Goal: Use online tool/utility: Utilize a website feature to perform a specific function

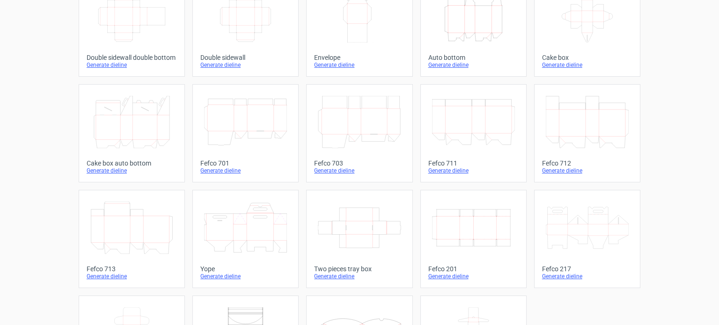
scroll to position [187, 0]
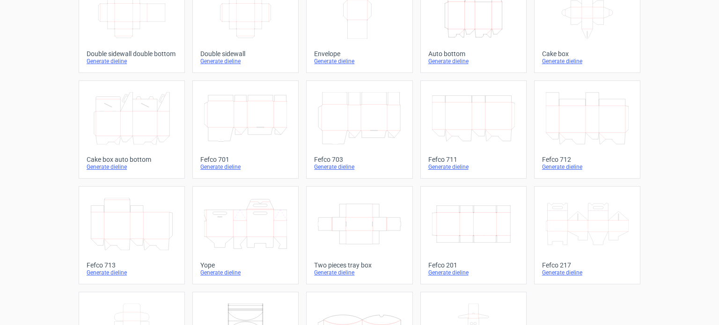
click at [667, 179] on div "Product templates Width Depth Height Fefco 427 Generate dieline Height Depth Wi…" at bounding box center [359, 120] width 719 height 555
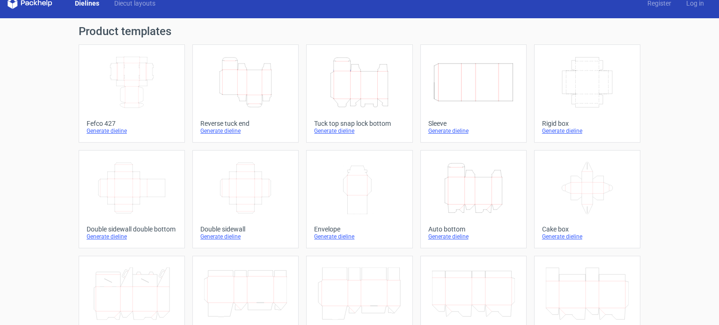
scroll to position [0, 0]
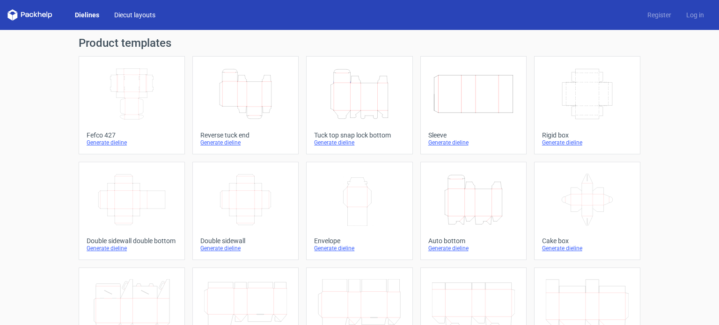
click at [146, 17] on link "Diecut layouts" at bounding box center [135, 14] width 56 height 9
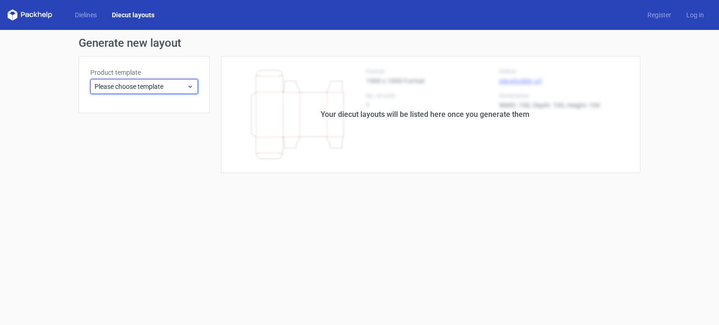
click at [172, 94] on div "Please choose template" at bounding box center [144, 86] width 108 height 15
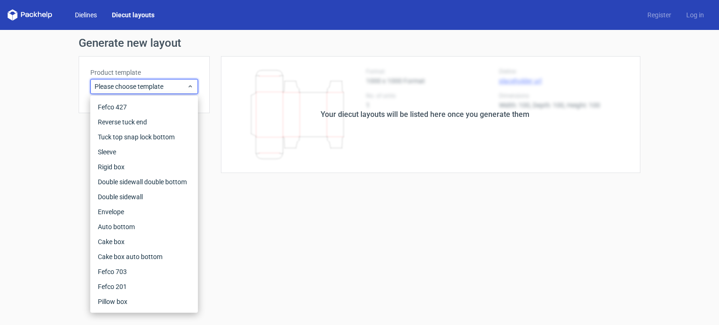
click at [75, 14] on link "Dielines" at bounding box center [85, 14] width 37 height 9
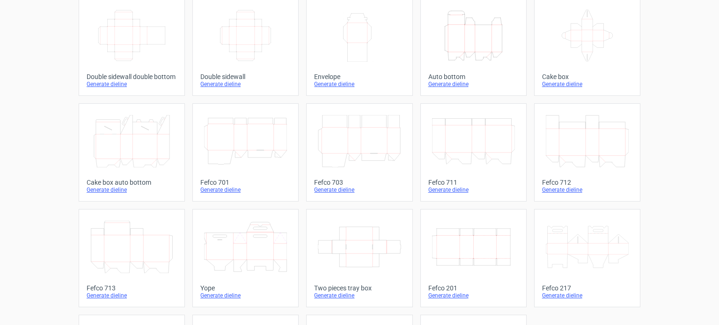
scroll to position [187, 0]
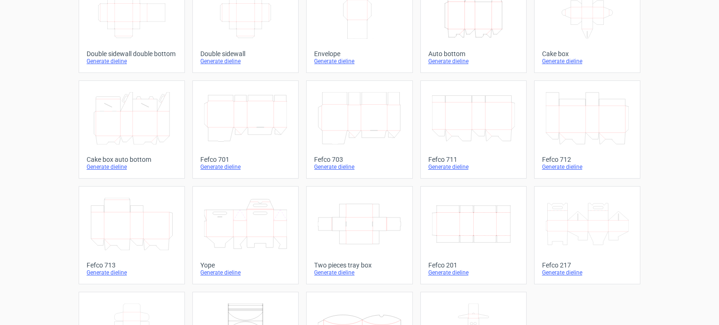
click at [579, 133] on icon at bounding box center [587, 118] width 83 height 52
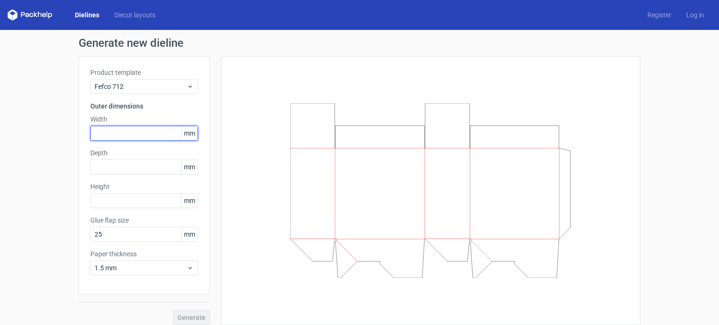
click at [115, 131] on input "text" at bounding box center [144, 133] width 108 height 15
type input "6"
type input "27"
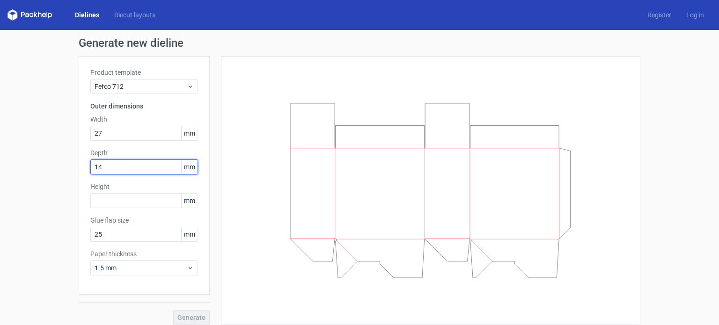
type input "14"
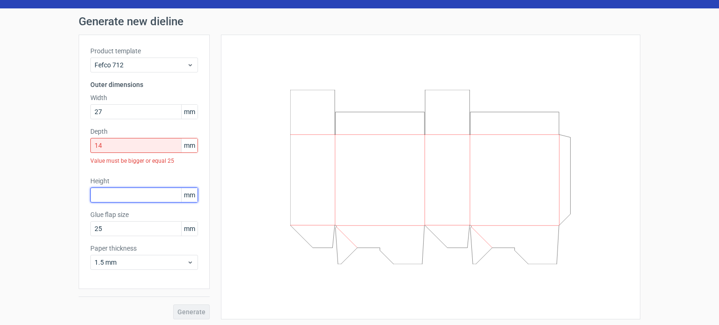
scroll to position [23, 0]
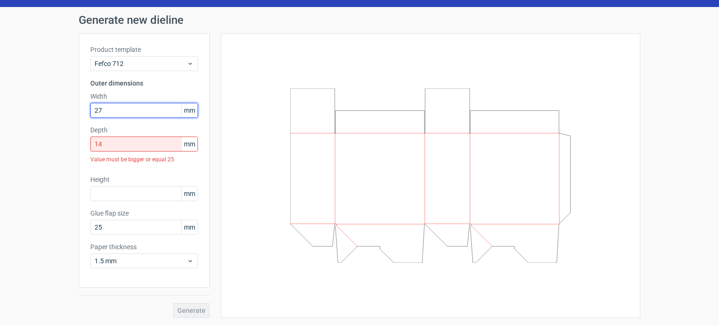
drag, startPoint x: 126, startPoint y: 113, endPoint x: 75, endPoint y: 111, distance: 51.5
click at [79, 111] on div "Product template Fefco 712 Outer dimensions Width 27 mm Depth 14 mm Value must …" at bounding box center [144, 160] width 131 height 255
click at [127, 115] on input "27" at bounding box center [144, 110] width 108 height 15
click at [105, 183] on label "Height" at bounding box center [144, 179] width 108 height 9
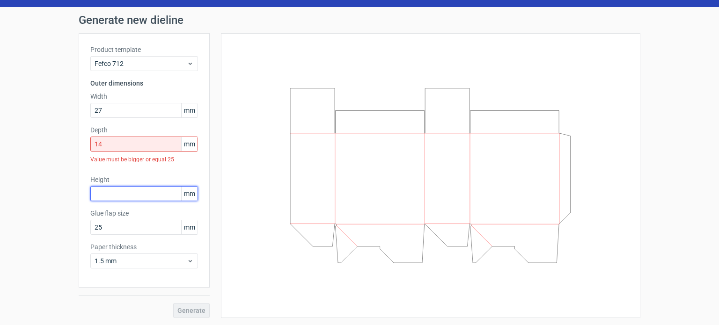
click at [106, 197] on input "text" at bounding box center [144, 193] width 108 height 15
type input "16"
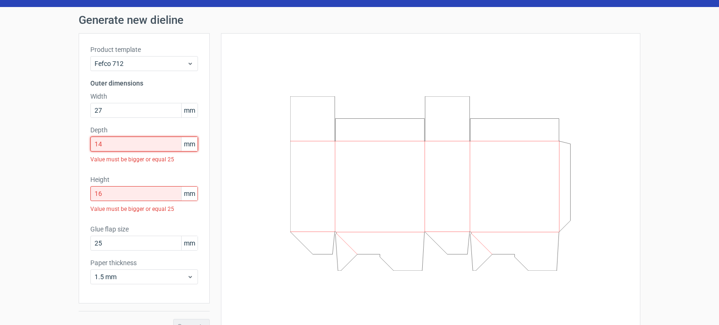
click at [136, 149] on input "14" at bounding box center [144, 144] width 108 height 15
type input "1"
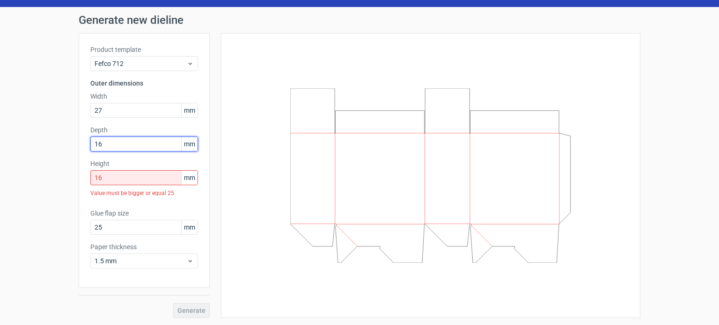
type input "16"
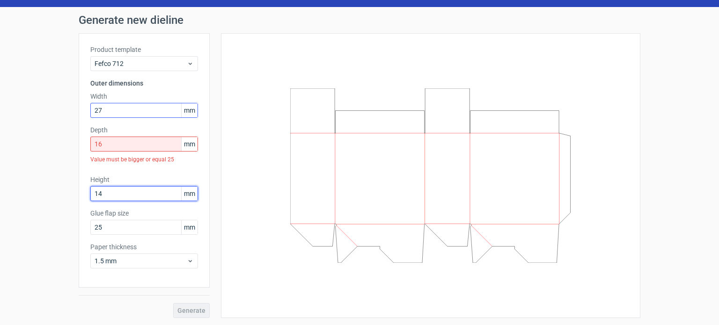
type input "14"
click at [137, 111] on input "27" at bounding box center [144, 110] width 108 height 15
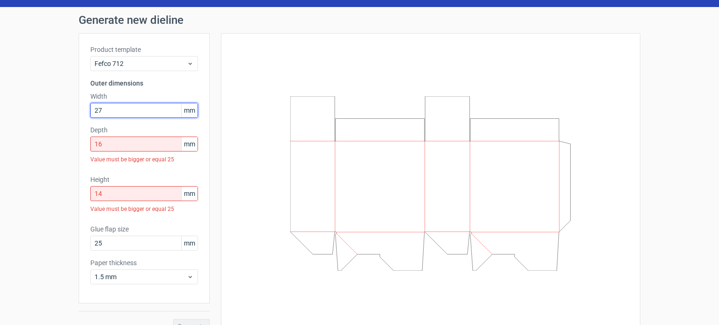
type input "2"
type input "100"
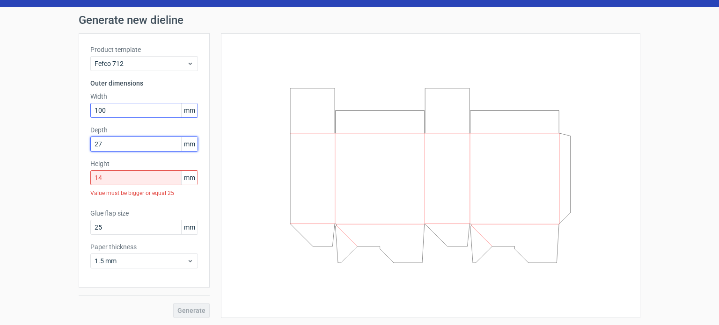
type input "27"
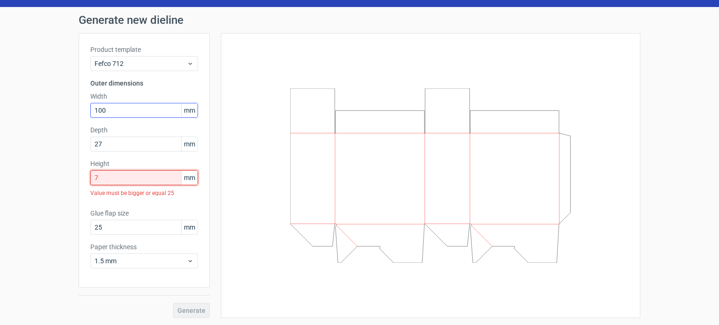
scroll to position [7, 0]
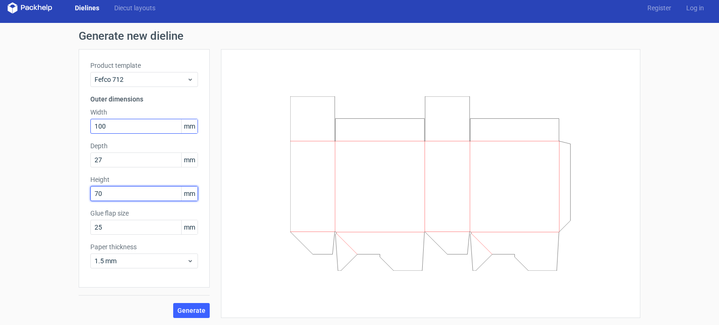
type input "70"
click at [173, 303] on button "Generate" at bounding box center [191, 310] width 37 height 15
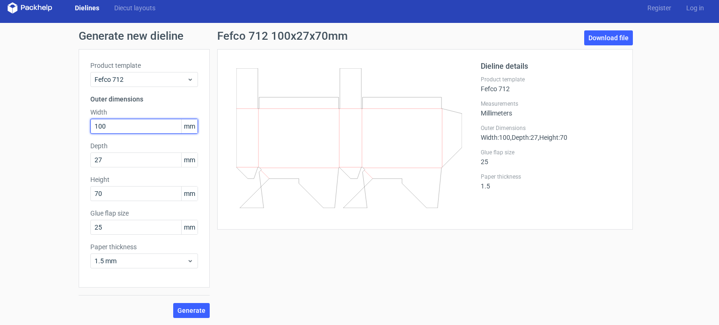
drag, startPoint x: 129, startPoint y: 125, endPoint x: 28, endPoint y: 121, distance: 101.2
click at [28, 121] on div "Generate new dieline Product template Fefco 712 Outer dimensions Width 100 mm D…" at bounding box center [359, 174] width 719 height 303
type input "270"
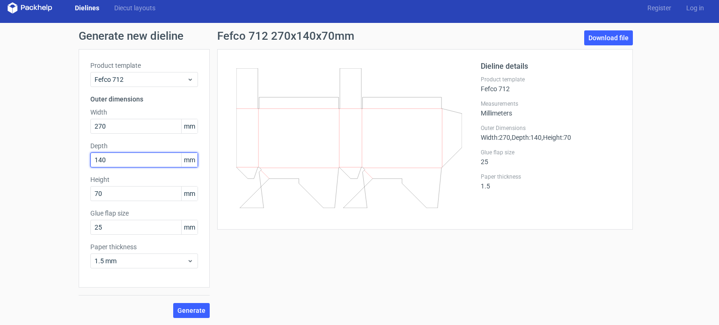
type input "140"
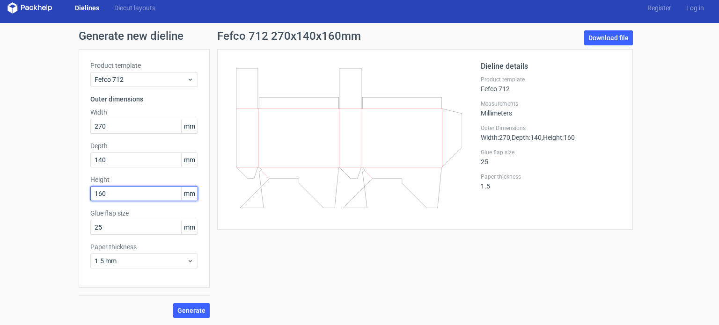
type input "160"
click at [173, 303] on button "Generate" at bounding box center [191, 310] width 37 height 15
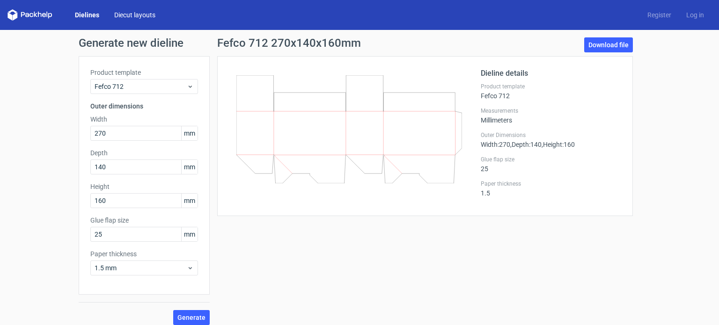
click at [120, 15] on link "Diecut layouts" at bounding box center [135, 14] width 56 height 9
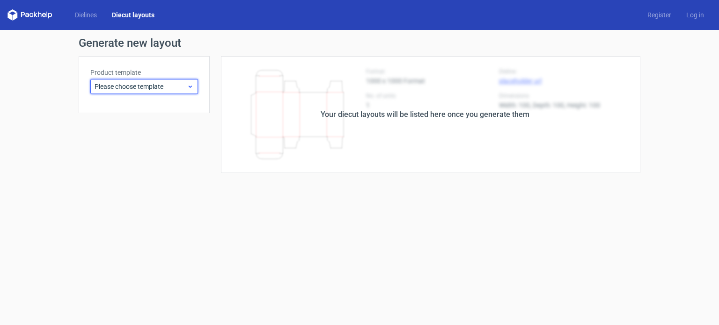
click at [140, 88] on span "Please choose template" at bounding box center [141, 86] width 92 height 9
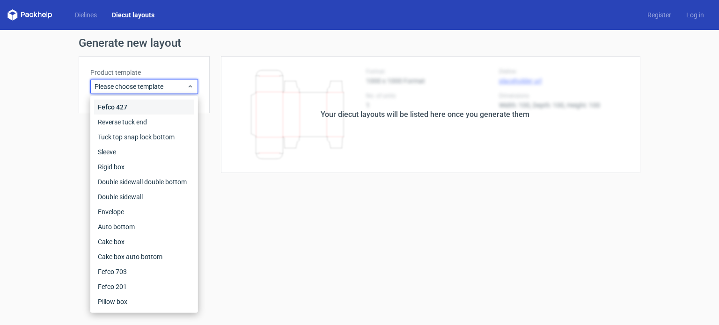
click at [138, 105] on div "Fefco 427" at bounding box center [144, 107] width 100 height 15
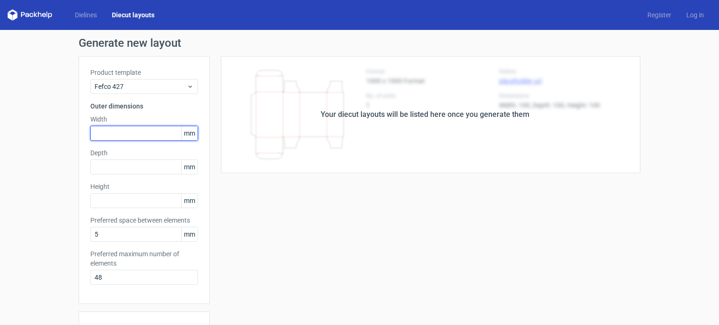
click at [125, 131] on input "text" at bounding box center [144, 133] width 108 height 15
type input "270"
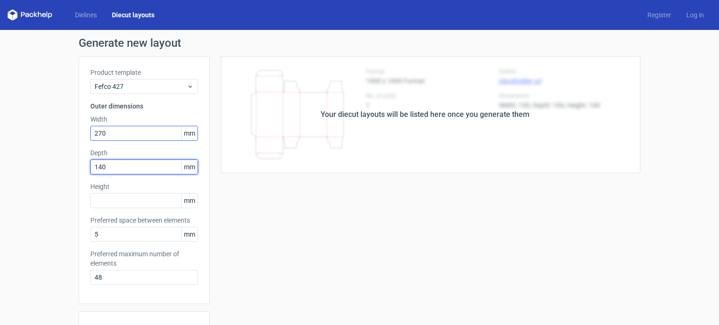
type input "140"
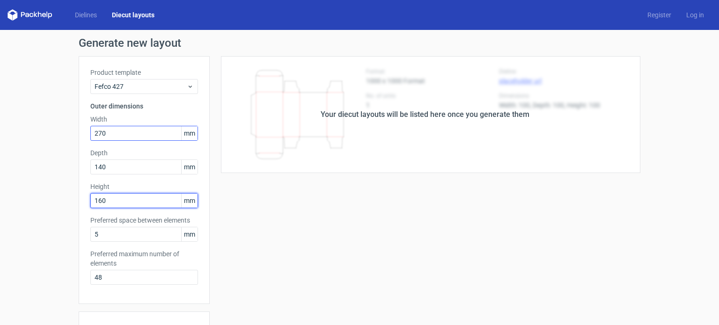
type input "160"
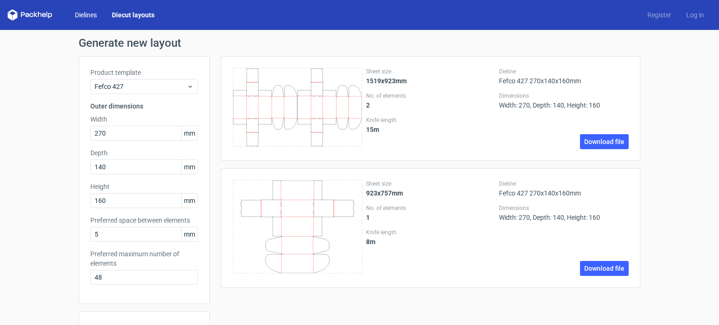
click at [84, 16] on link "Dielines" at bounding box center [85, 14] width 37 height 9
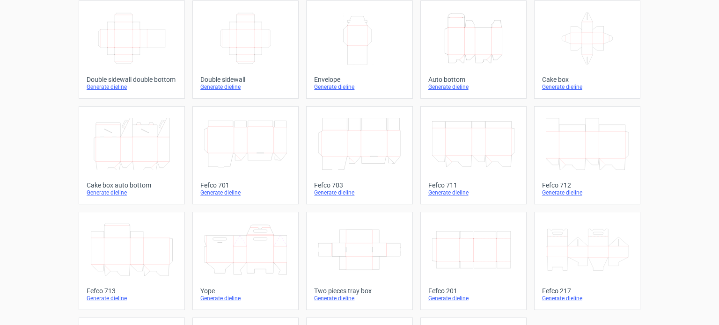
scroll to position [187, 0]
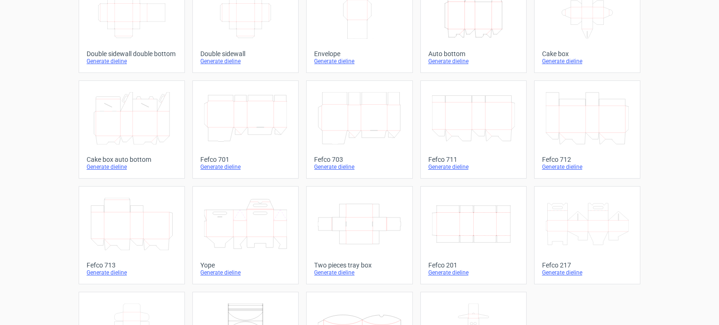
click at [616, 129] on icon at bounding box center [587, 118] width 83 height 52
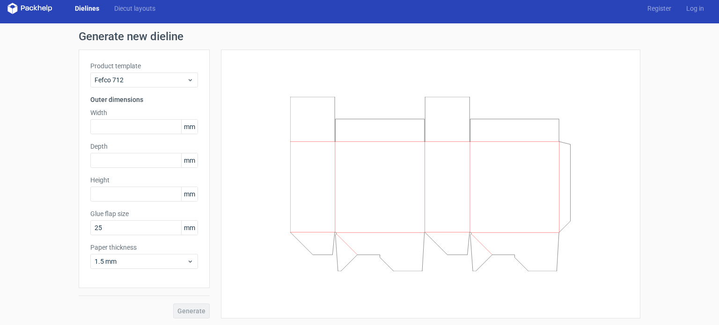
scroll to position [7, 0]
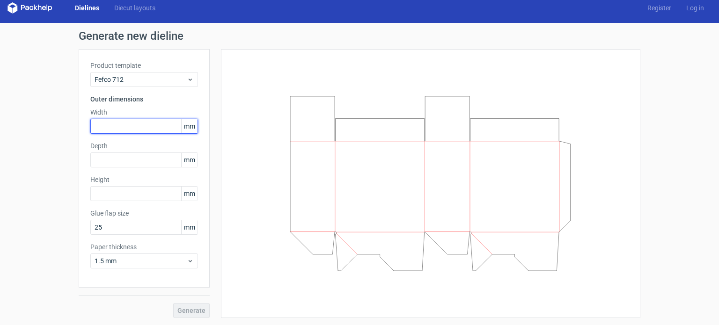
click at [135, 131] on input "text" at bounding box center [144, 126] width 108 height 15
type input "1"
type input "270"
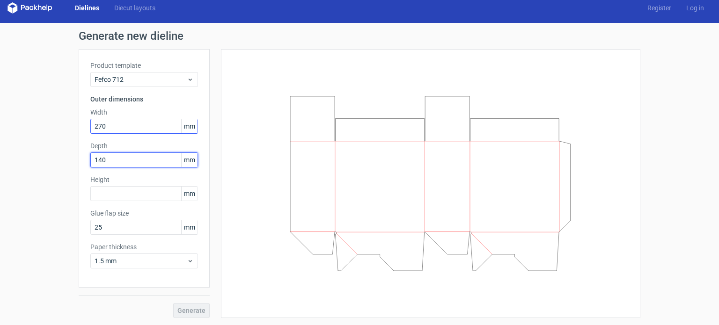
type input "140"
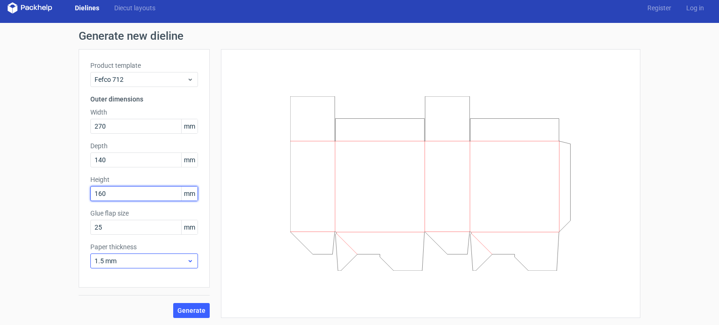
type input "160"
click at [181, 261] on span "1.5 mm" at bounding box center [141, 261] width 92 height 9
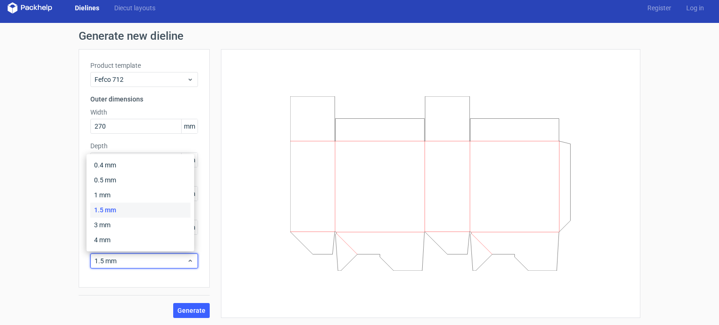
click at [44, 212] on div "Generate new dieline Product template Fefco 712 Outer dimensions Width 270 mm D…" at bounding box center [359, 174] width 719 height 303
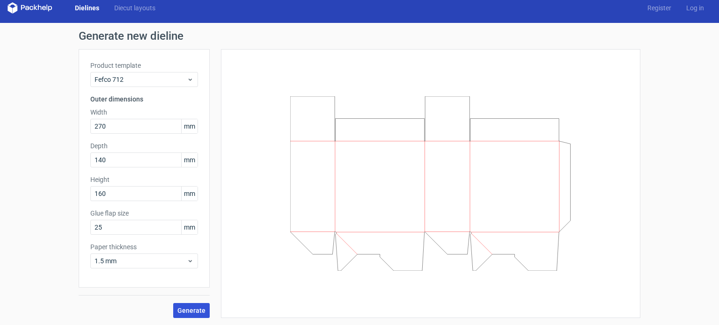
click at [186, 308] on span "Generate" at bounding box center [191, 311] width 28 height 7
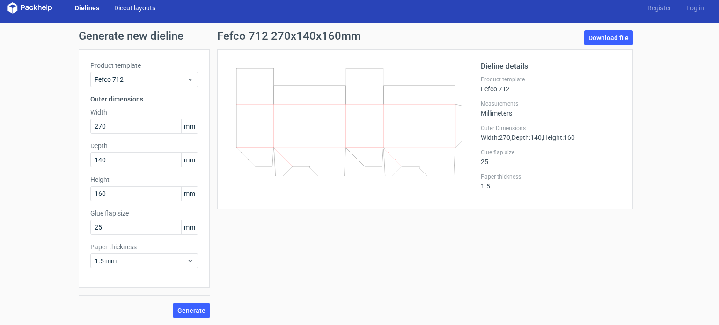
click at [123, 4] on link "Diecut layouts" at bounding box center [135, 7] width 56 height 9
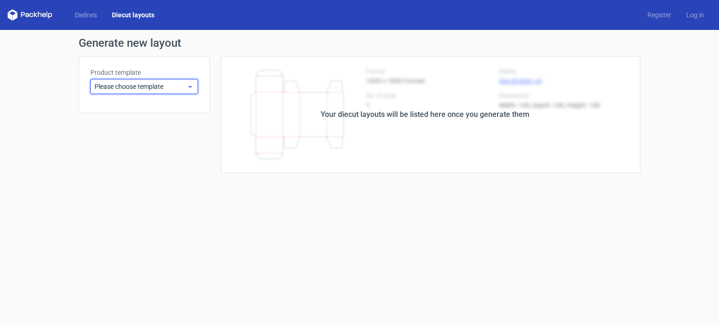
click at [152, 85] on span "Please choose template" at bounding box center [141, 86] width 92 height 9
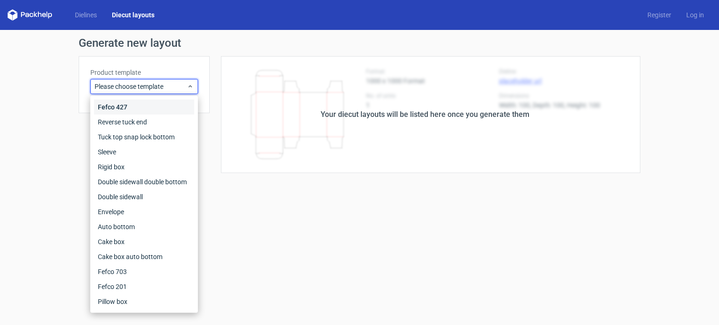
click at [117, 107] on div "Fefco 427" at bounding box center [144, 107] width 100 height 15
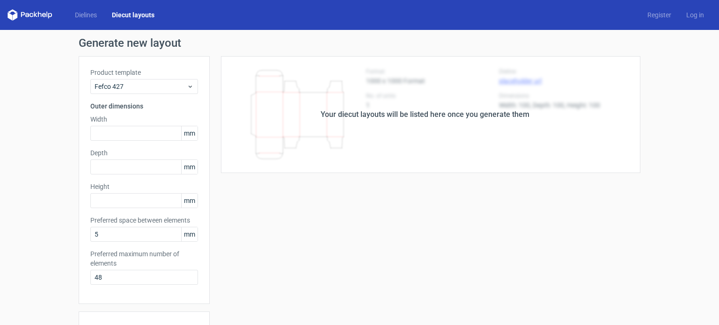
click at [89, 6] on div "Dielines Diecut layouts Register Log in" at bounding box center [359, 15] width 719 height 30
click at [87, 17] on link "Dielines" at bounding box center [85, 14] width 37 height 9
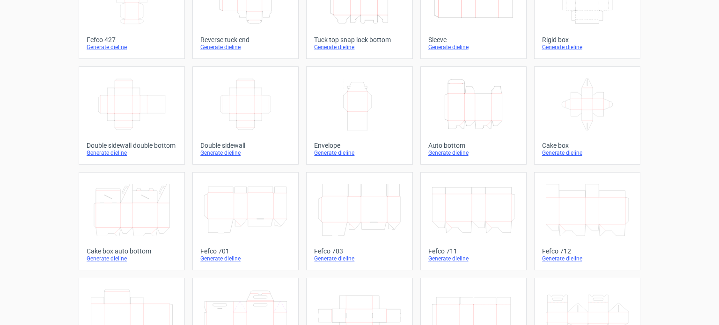
scroll to position [140, 0]
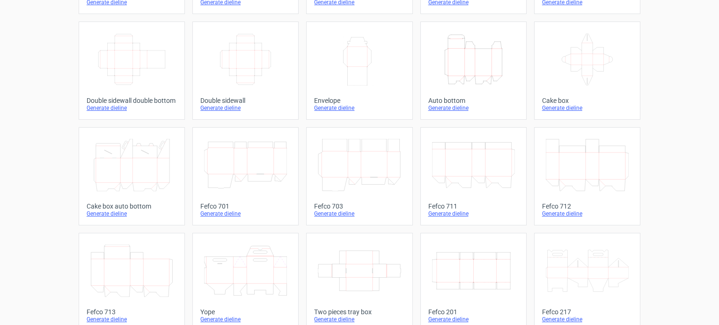
click at [552, 210] on div "Fefco 712" at bounding box center [587, 206] width 90 height 7
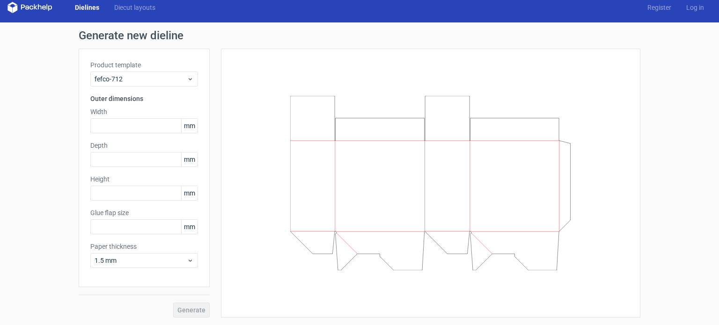
type input "25"
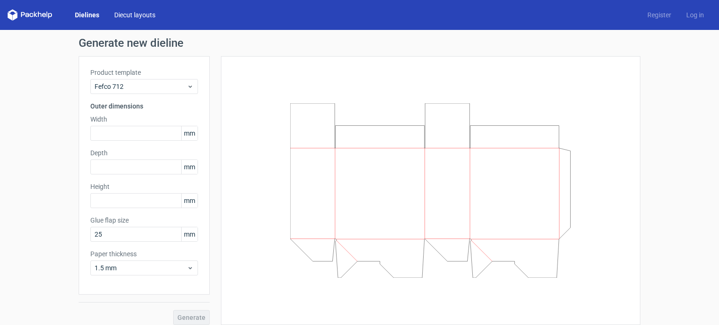
click at [133, 13] on link "Diecut layouts" at bounding box center [135, 14] width 56 height 9
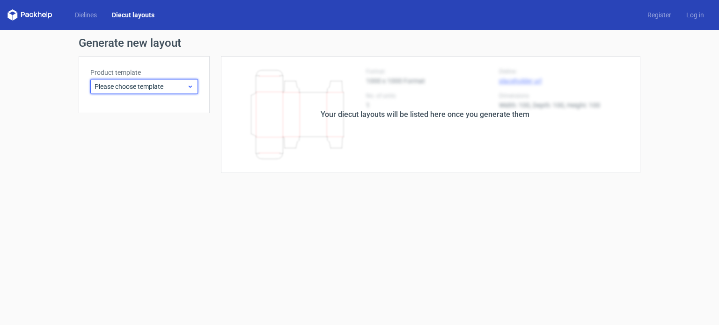
click at [122, 79] on div "Please choose template" at bounding box center [144, 86] width 108 height 15
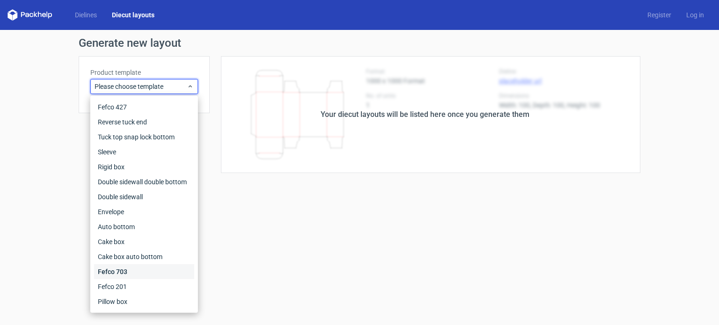
click at [152, 273] on div "Fefco 703" at bounding box center [144, 271] width 100 height 15
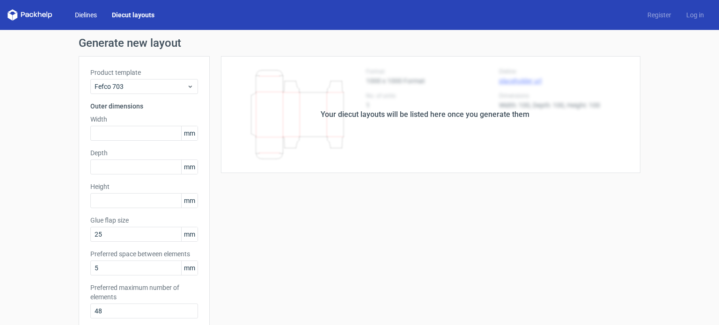
click at [90, 18] on link "Dielines" at bounding box center [85, 14] width 37 height 9
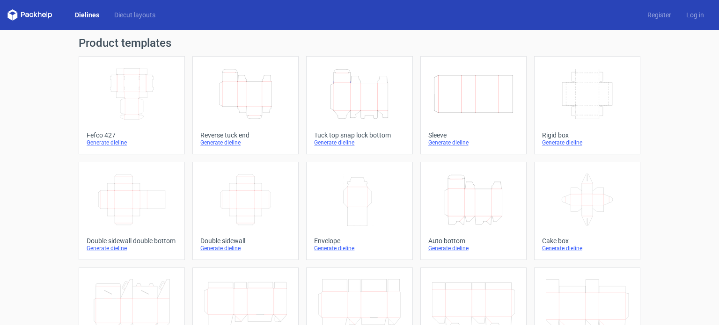
scroll to position [94, 0]
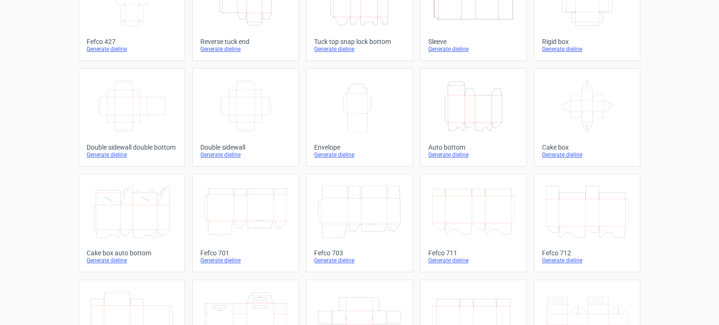
click at [560, 264] on div "Generate dieline" at bounding box center [587, 260] width 90 height 7
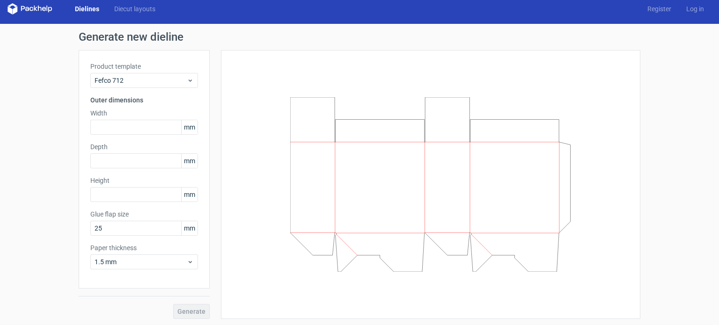
scroll to position [7, 0]
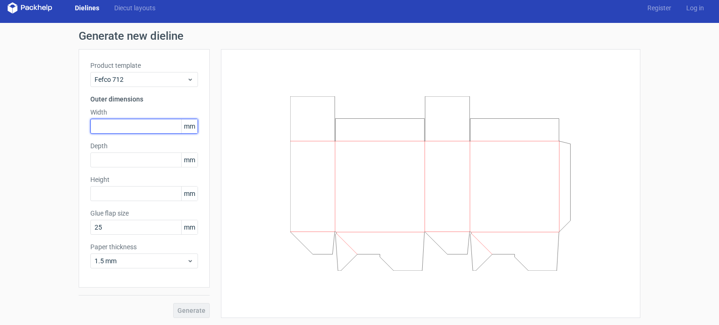
click at [154, 128] on input "text" at bounding box center [144, 126] width 108 height 15
type input "1"
type input "270"
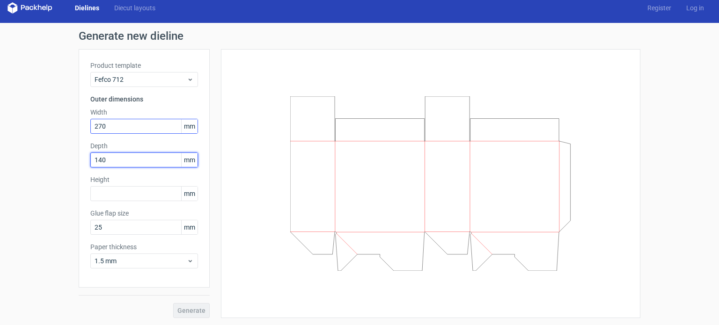
type input "140"
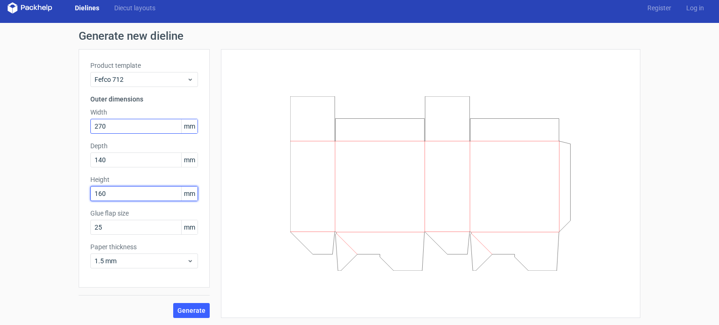
type input "160"
click at [173, 303] on button "Generate" at bounding box center [191, 310] width 37 height 15
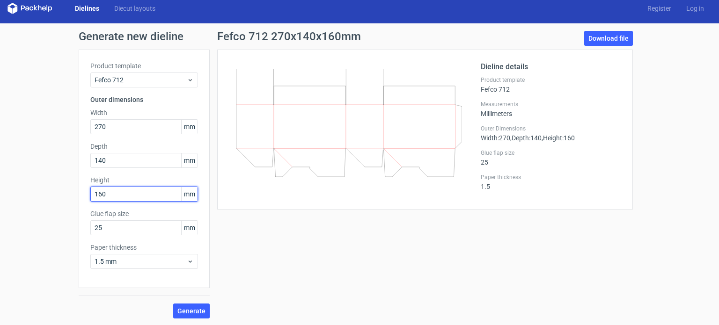
scroll to position [7, 0]
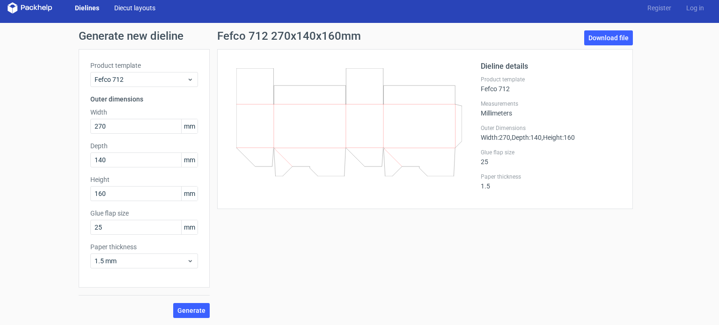
click at [137, 10] on link "Diecut layouts" at bounding box center [135, 7] width 56 height 9
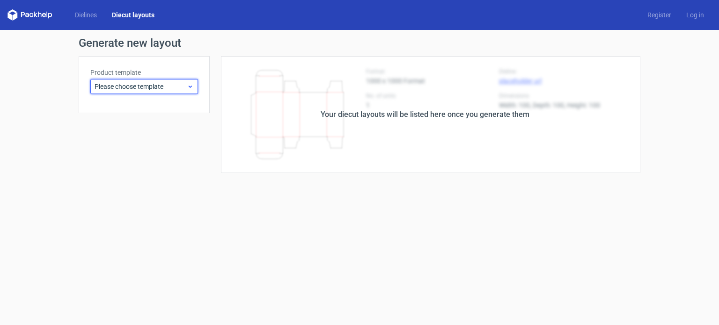
click at [125, 81] on div "Please choose template" at bounding box center [144, 86] width 108 height 15
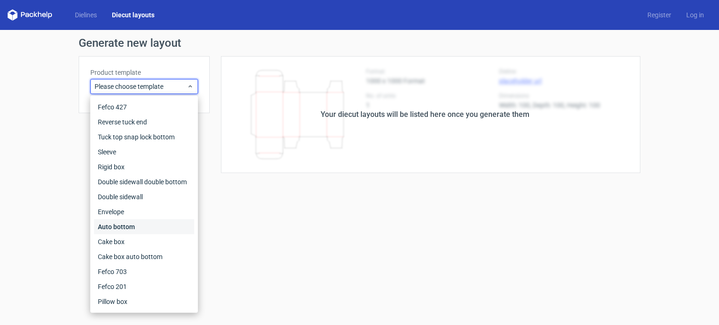
click at [143, 223] on div "Auto bottom" at bounding box center [144, 227] width 100 height 15
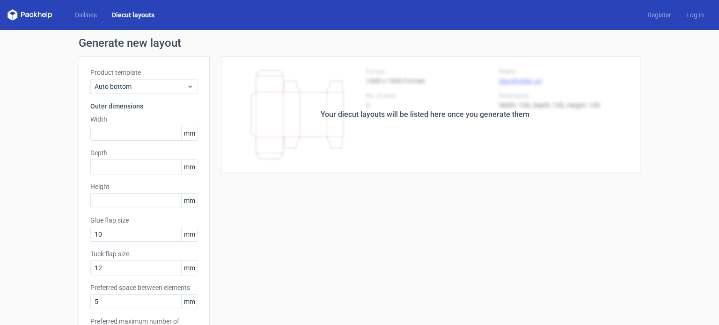
click at [146, 95] on div "Product template Auto bottom Outer dimensions Width mm Depth mm Height mm Glue …" at bounding box center [144, 214] width 131 height 316
click at [160, 83] on span "Auto bottom" at bounding box center [141, 86] width 92 height 9
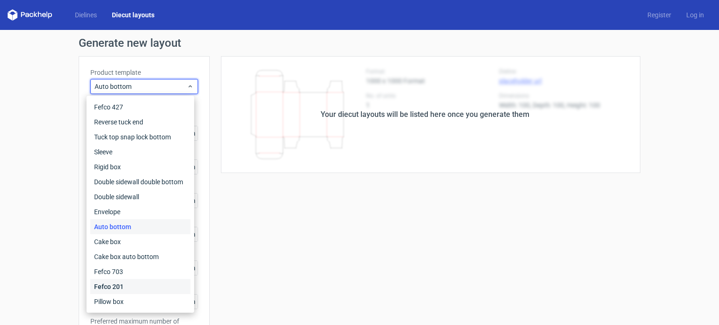
click at [132, 284] on div "Fefco 201" at bounding box center [140, 286] width 100 height 15
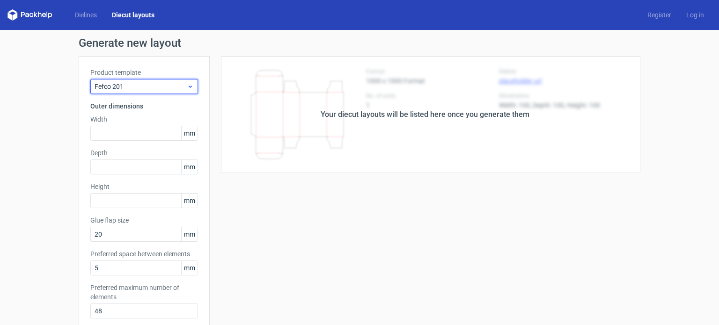
click at [141, 89] on span "Fefco 201" at bounding box center [141, 86] width 92 height 9
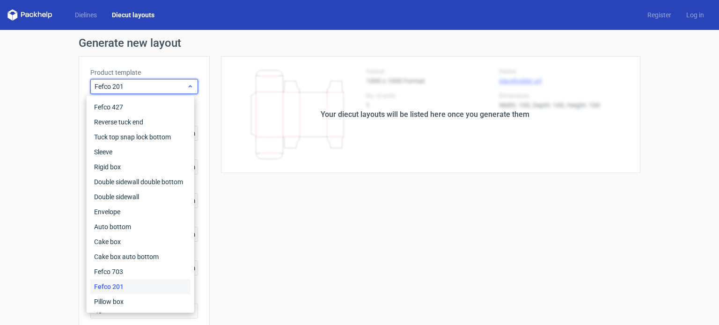
click at [141, 89] on span "Fefco 201" at bounding box center [141, 86] width 92 height 9
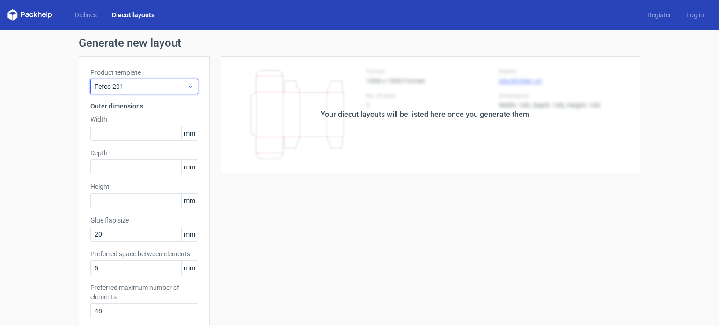
click at [149, 89] on span "Fefco 201" at bounding box center [141, 86] width 92 height 9
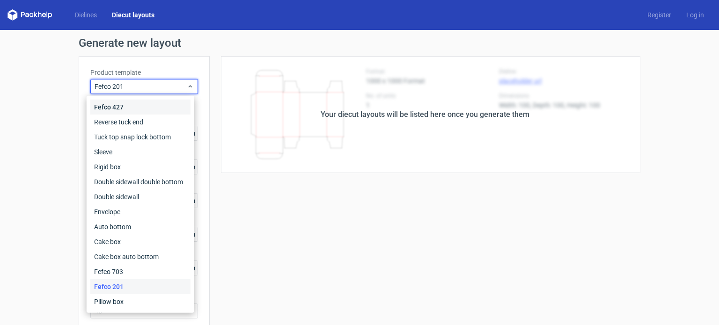
click at [147, 110] on div "Fefco 427" at bounding box center [140, 107] width 100 height 15
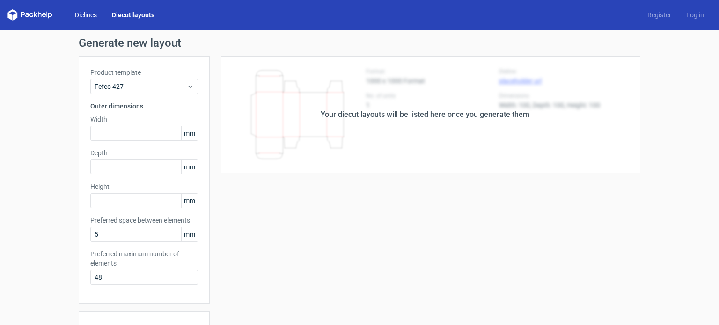
click at [96, 19] on link "Dielines" at bounding box center [85, 14] width 37 height 9
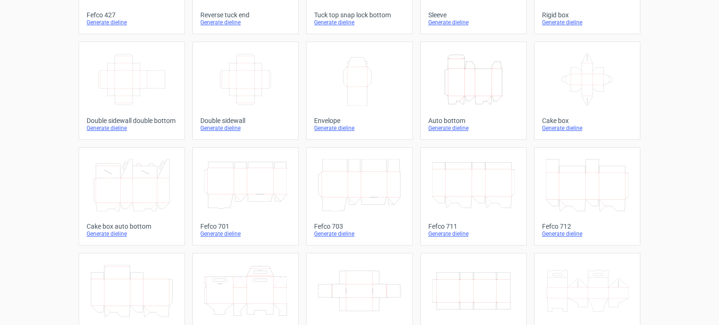
scroll to position [187, 0]
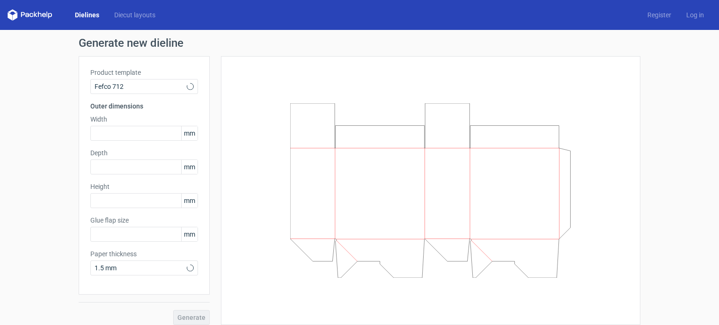
type input "25"
